Goal: Find specific page/section: Find specific page/section

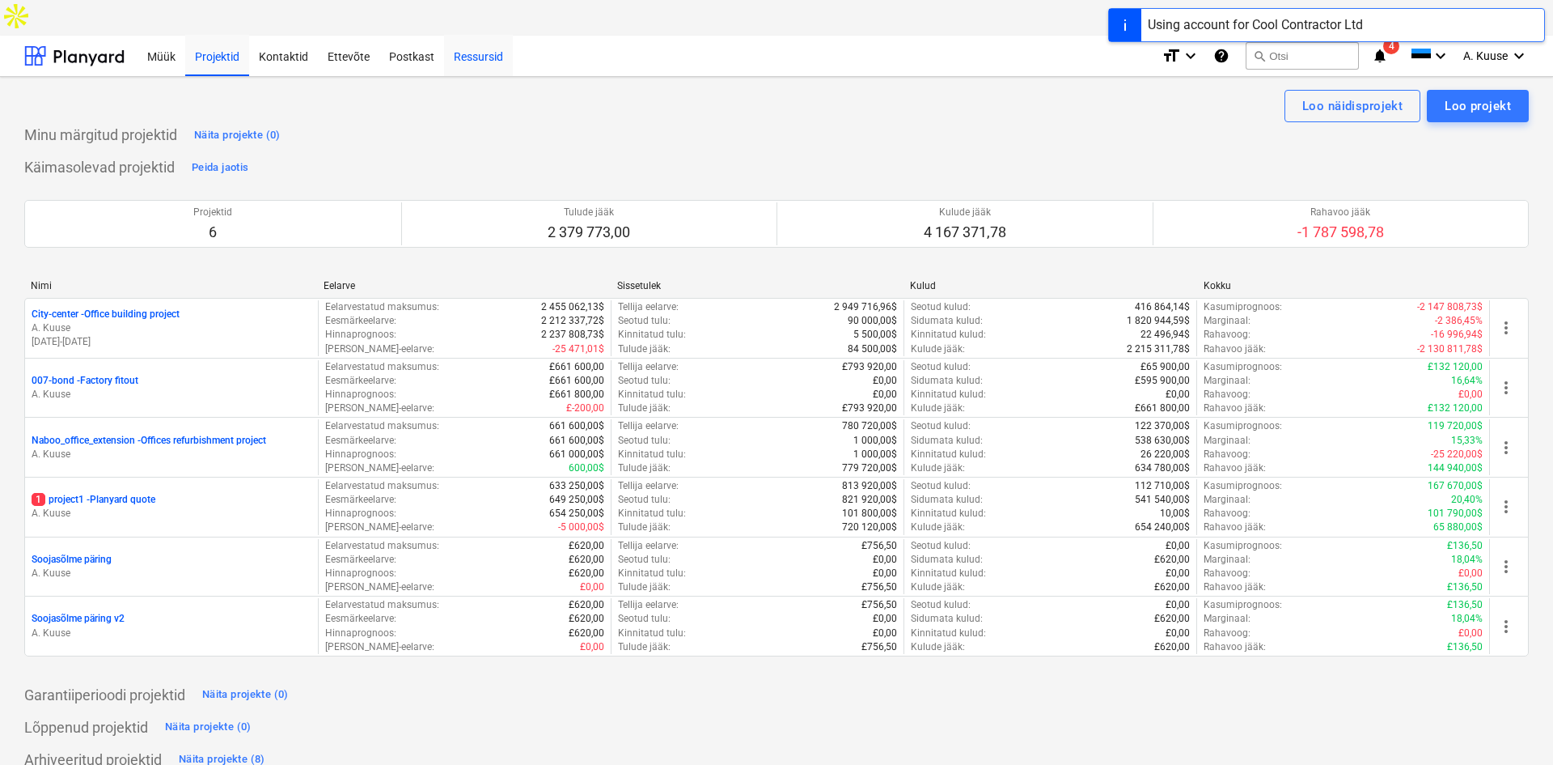
click at [451, 35] on div "Ressursid" at bounding box center [478, 55] width 69 height 41
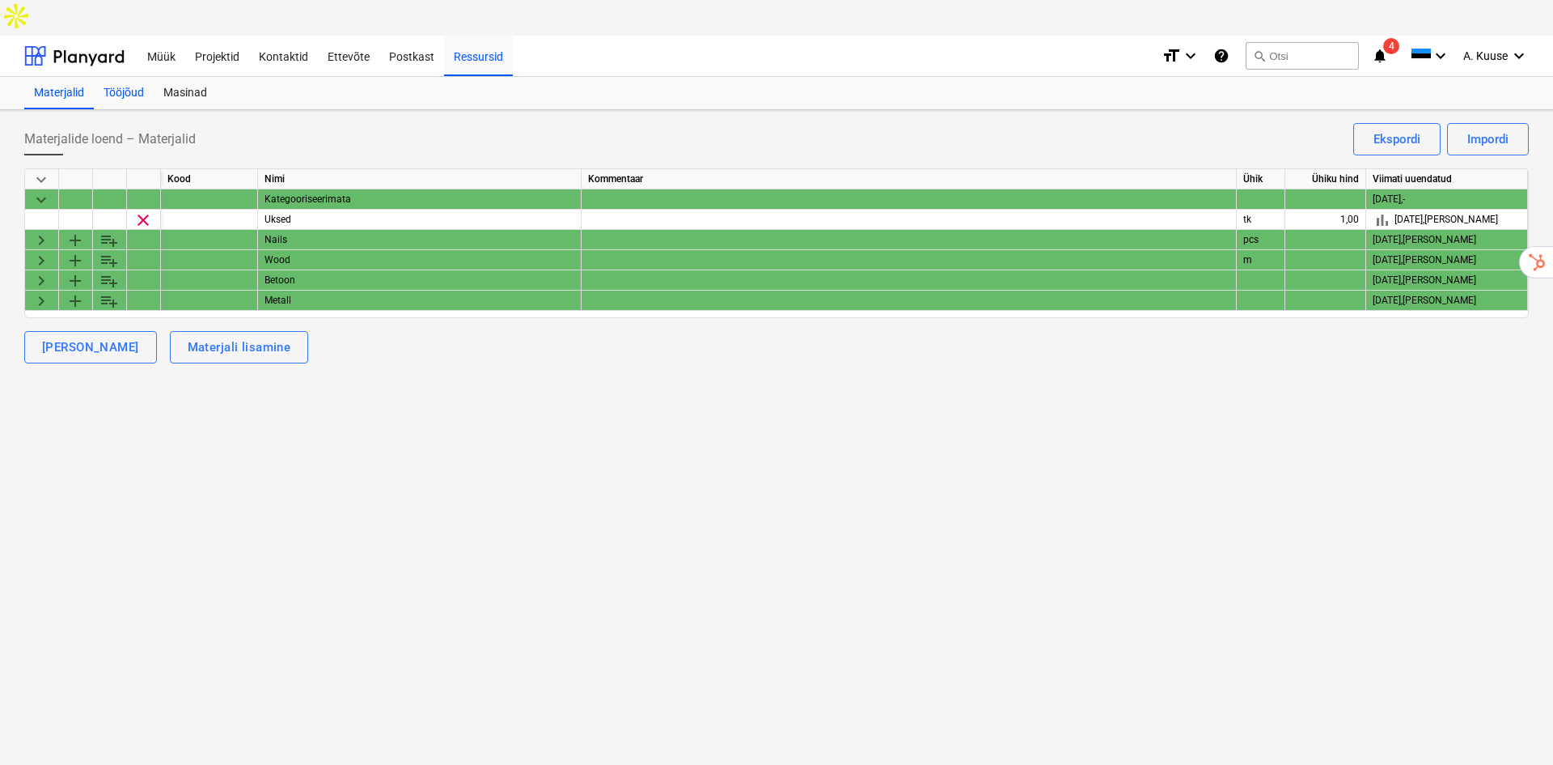
click at [125, 77] on div "Tööjõud" at bounding box center [124, 93] width 60 height 32
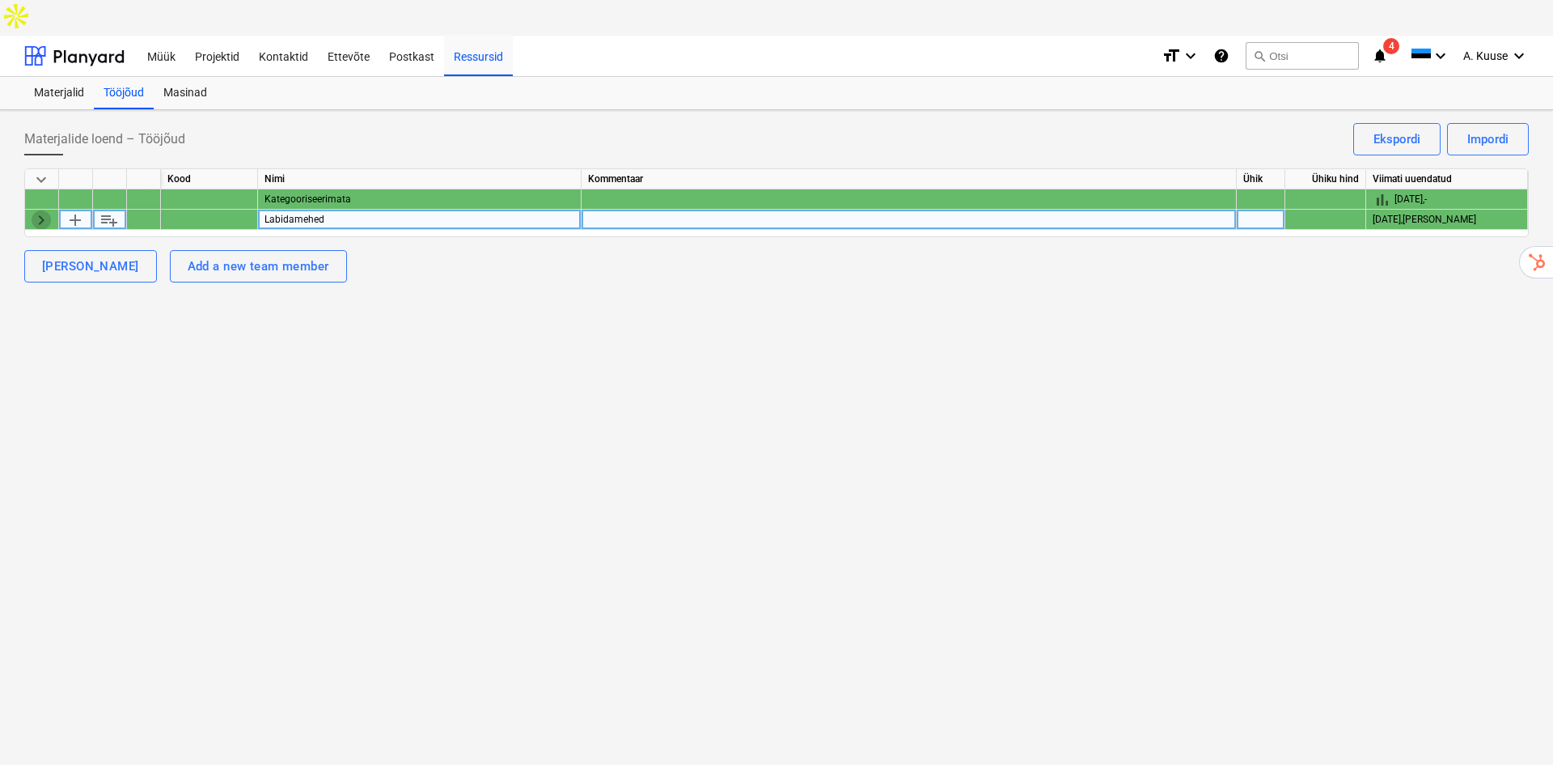
click at [47, 210] on span "keyboard_arrow_right" at bounding box center [41, 219] width 19 height 19
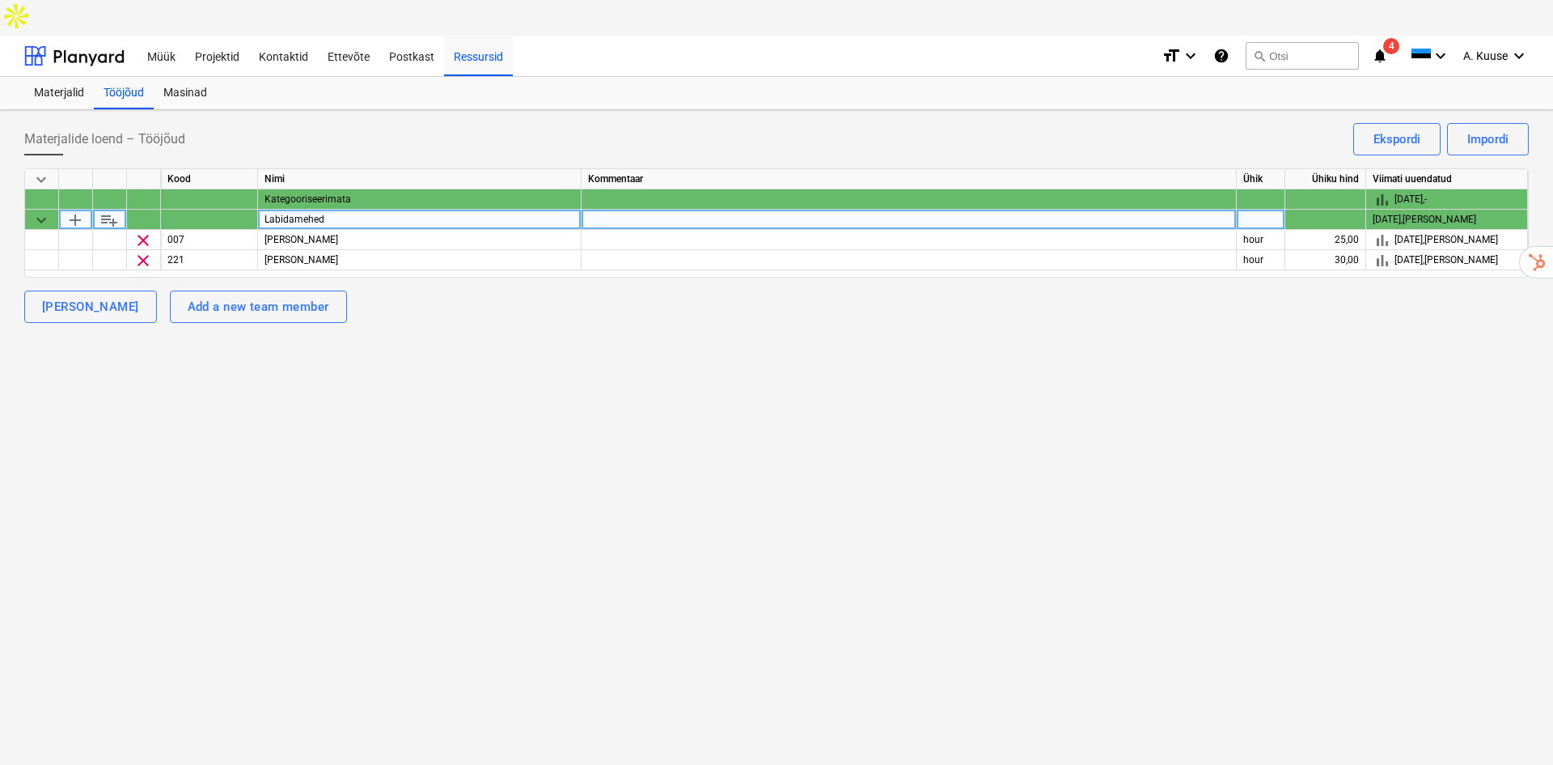
click at [37, 189] on div at bounding box center [42, 199] width 34 height 20
click at [1505, 49] on span "A. Kuuse" at bounding box center [1486, 55] width 44 height 13
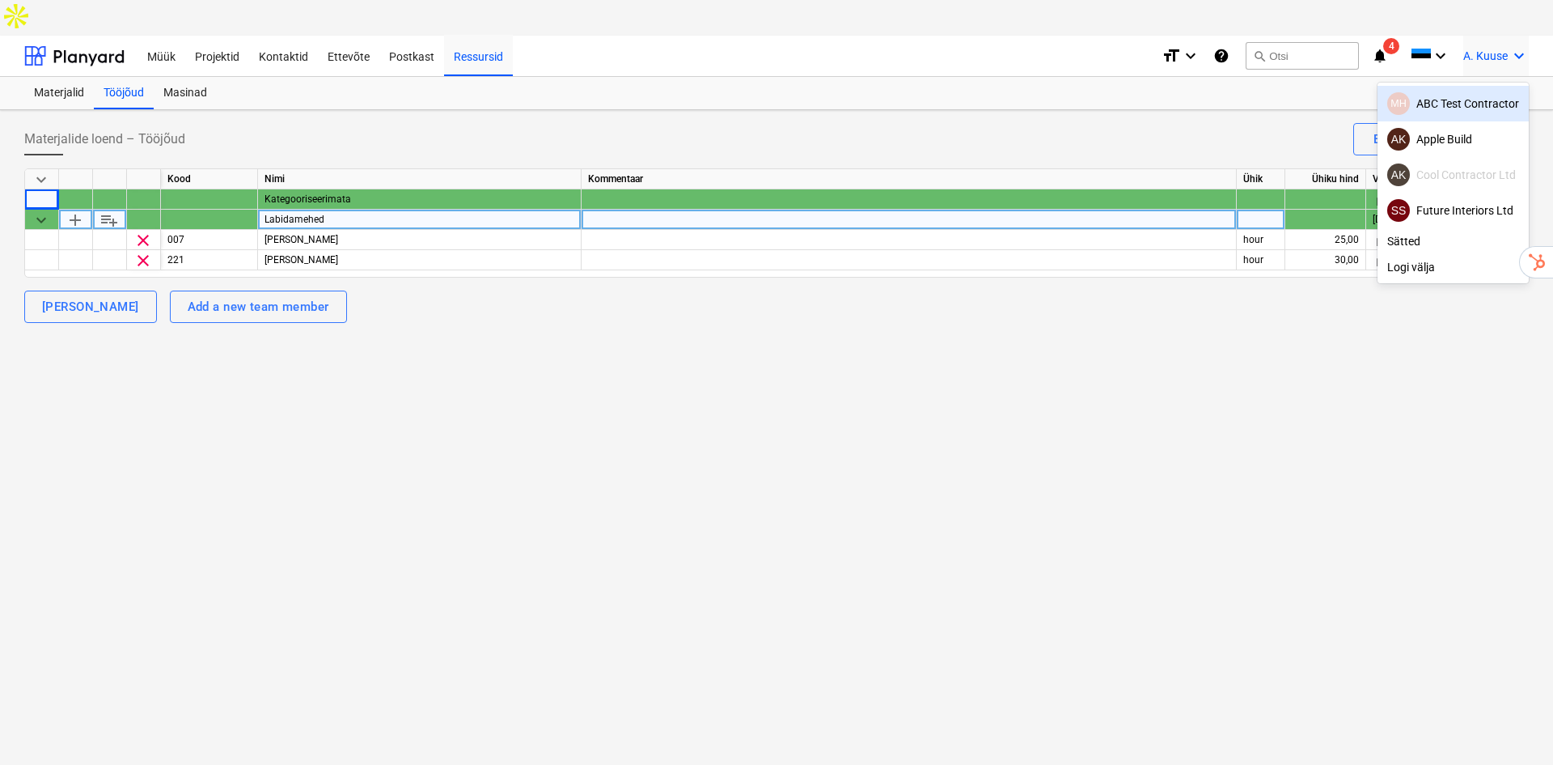
click at [1461, 92] on div "MH ABC Test Contractor" at bounding box center [1454, 103] width 132 height 23
